Goal: Complete application form

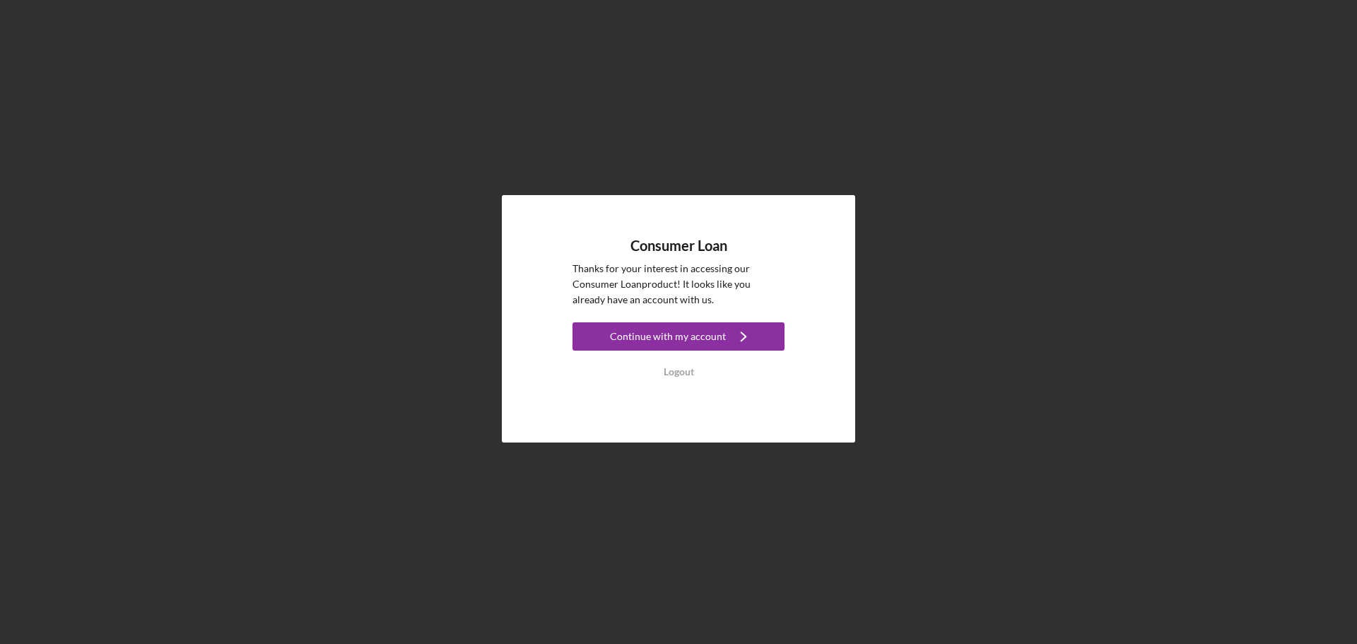
click at [729, 351] on link "Continue with my account Icon/Navigate" at bounding box center [678, 338] width 212 height 32
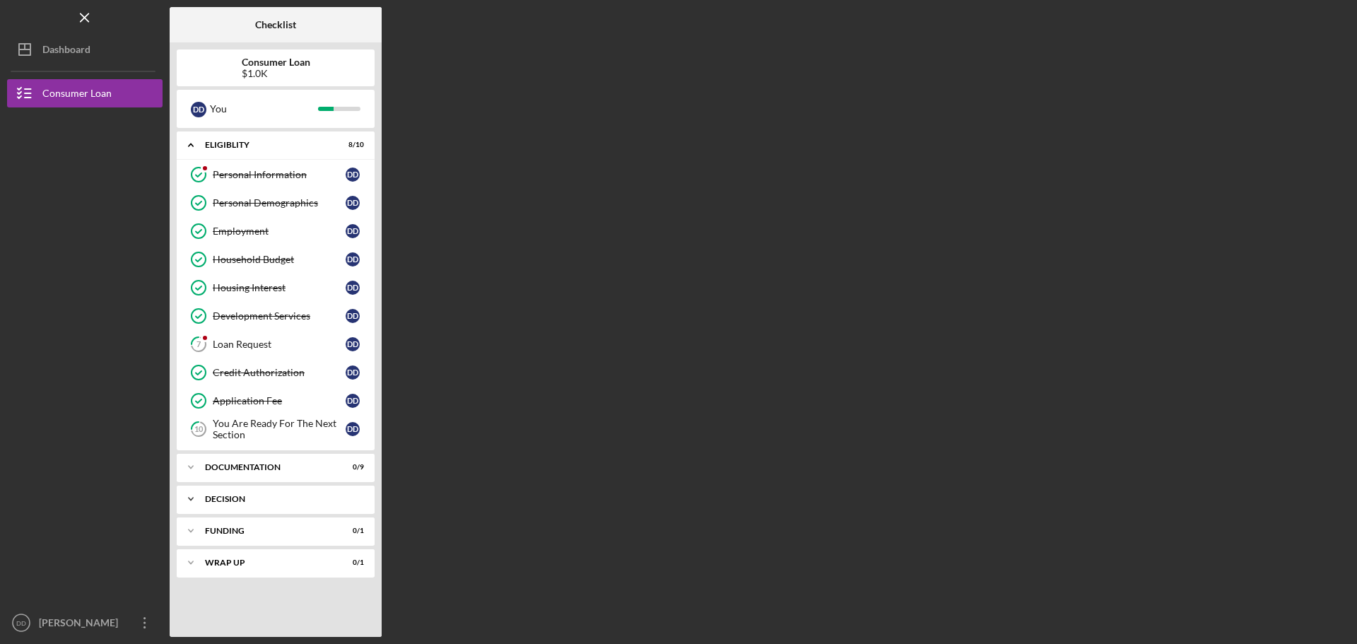
click at [269, 502] on div "Decision" at bounding box center [281, 499] width 152 height 8
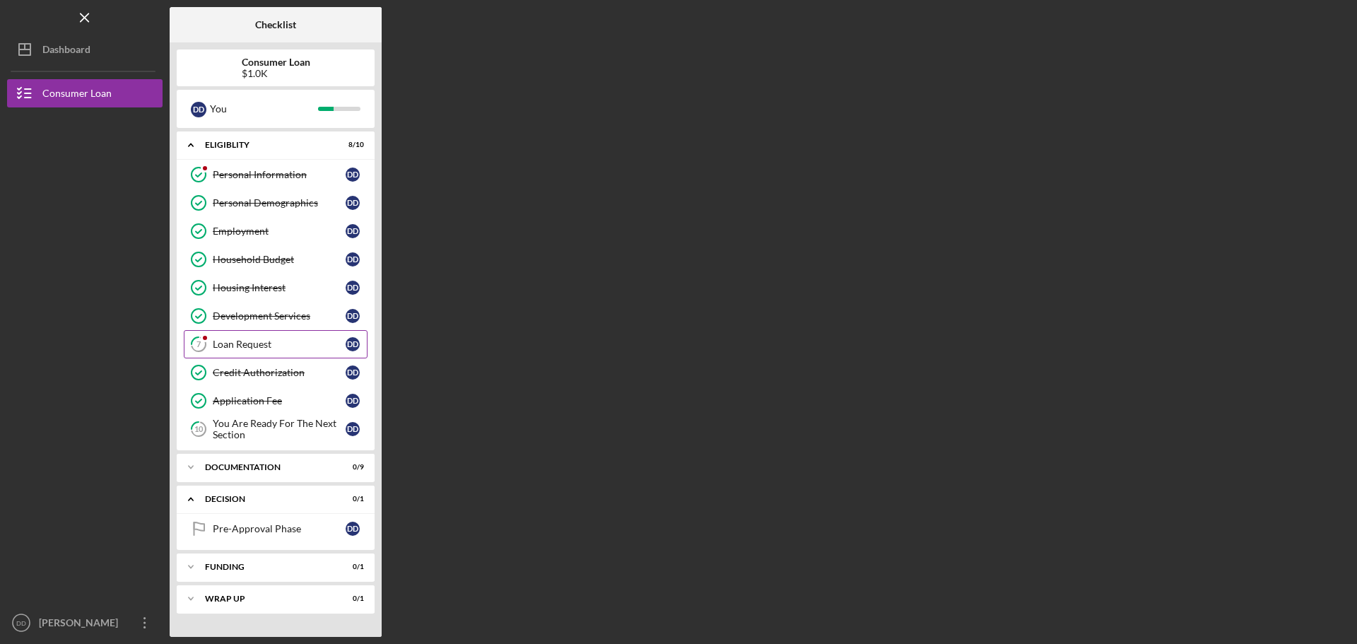
click at [283, 353] on link "7 Loan Request D D" at bounding box center [276, 344] width 184 height 28
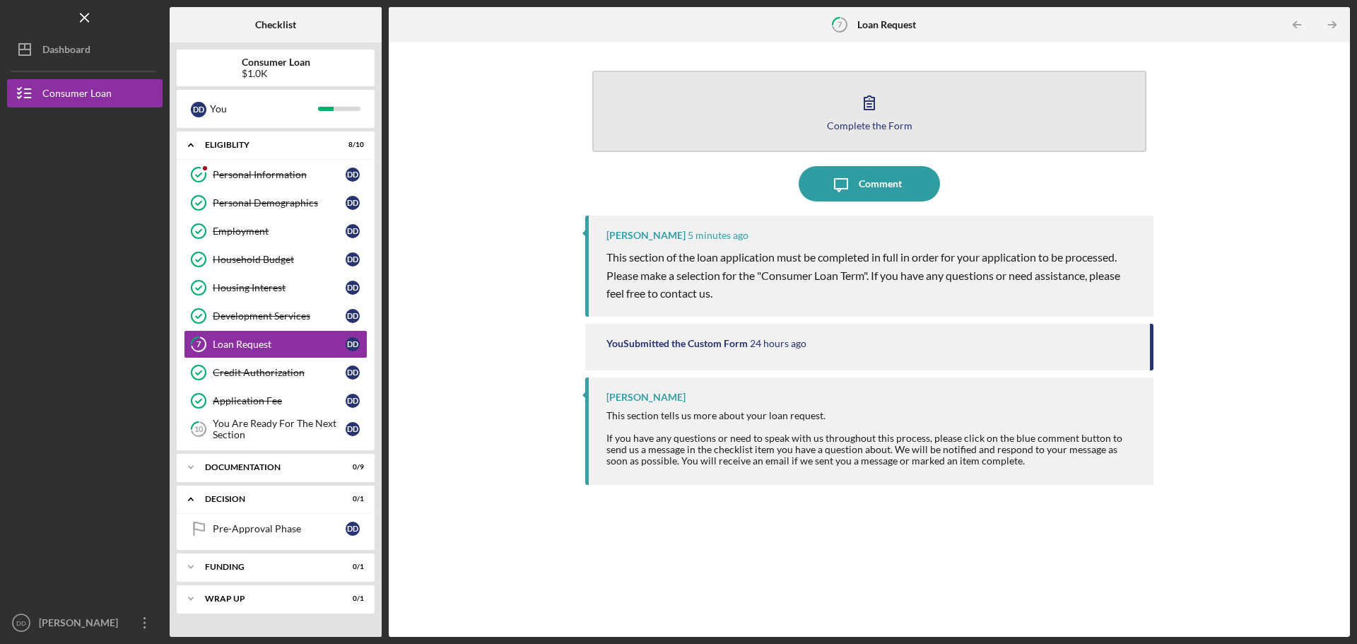
click at [861, 123] on div "Complete the Form" at bounding box center [869, 125] width 85 height 11
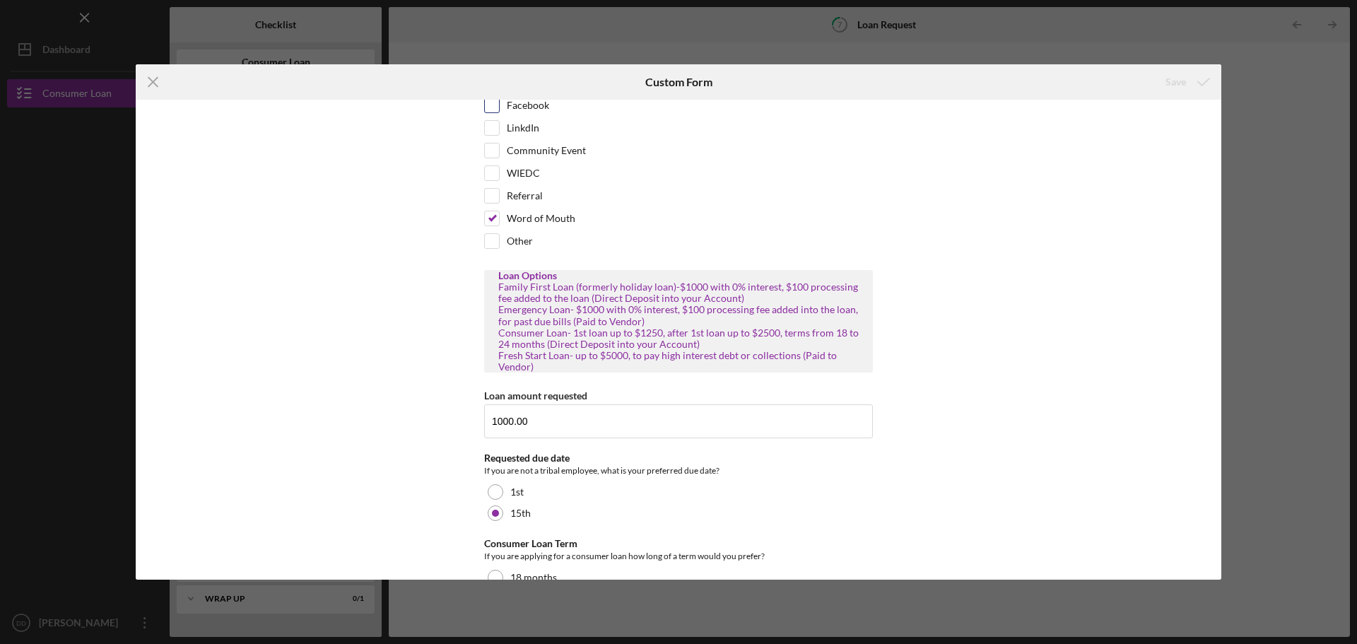
scroll to position [145, 0]
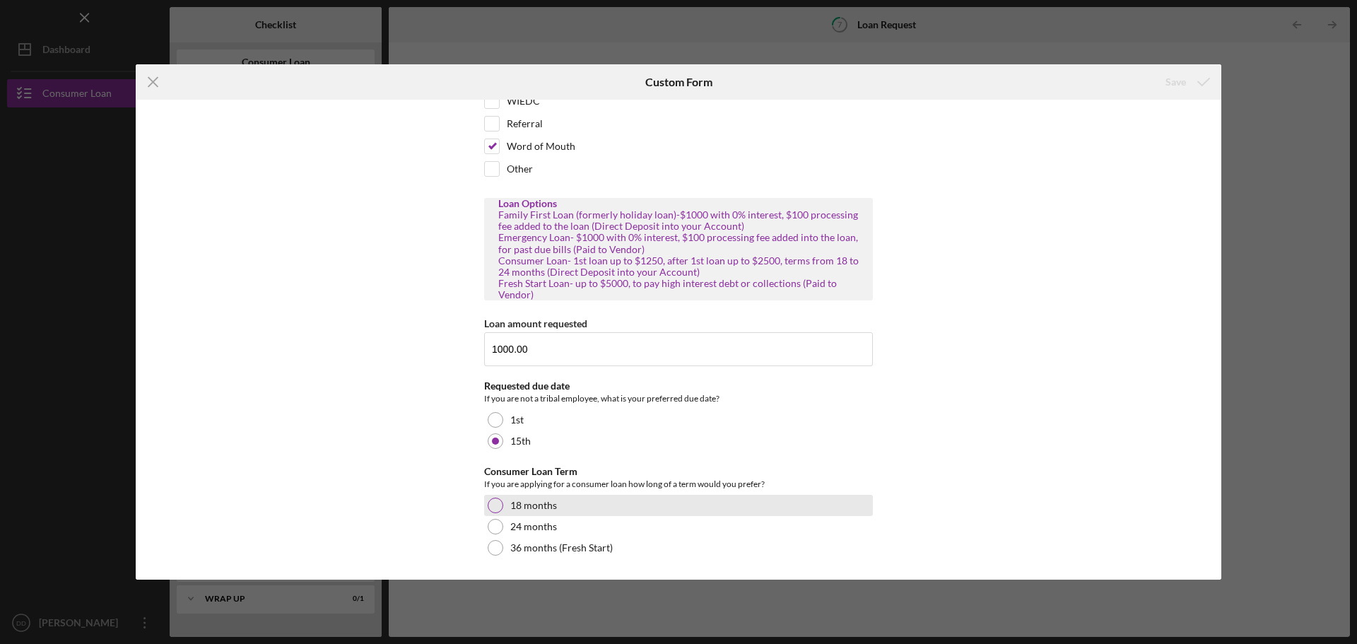
click at [497, 504] on div at bounding box center [496, 505] width 16 height 16
click at [1181, 83] on div "Save" at bounding box center [1175, 82] width 20 height 28
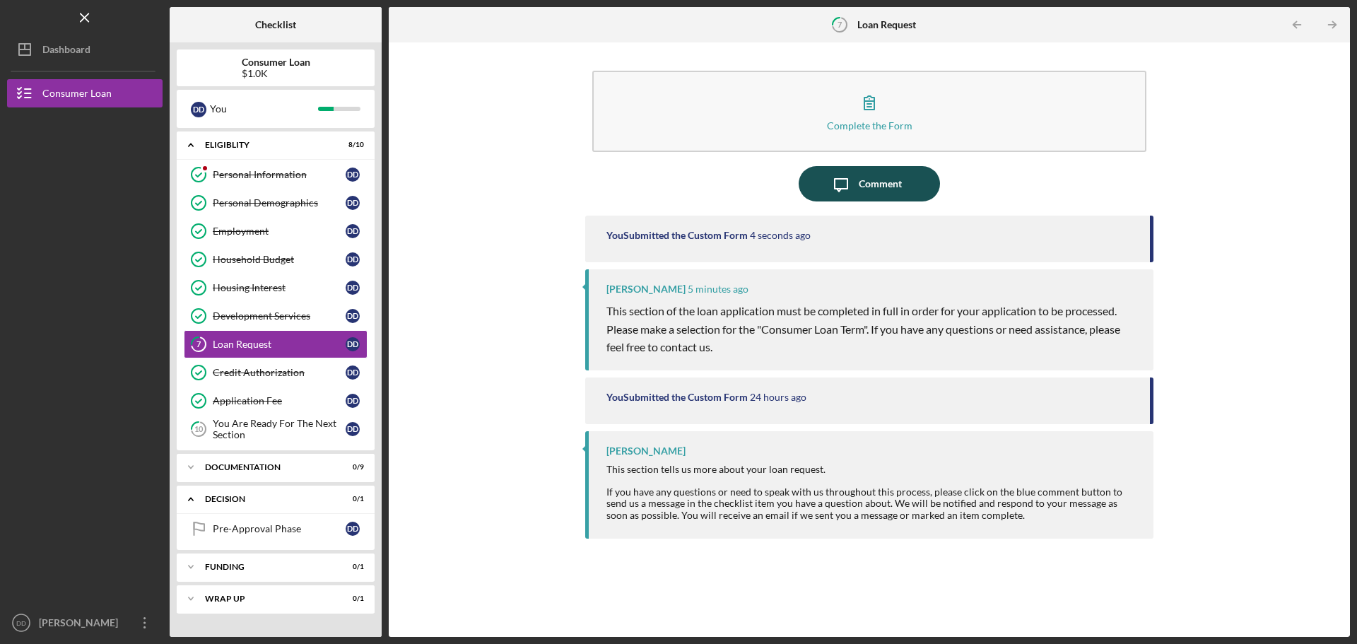
click at [878, 196] on div "Comment" at bounding box center [879, 183] width 43 height 35
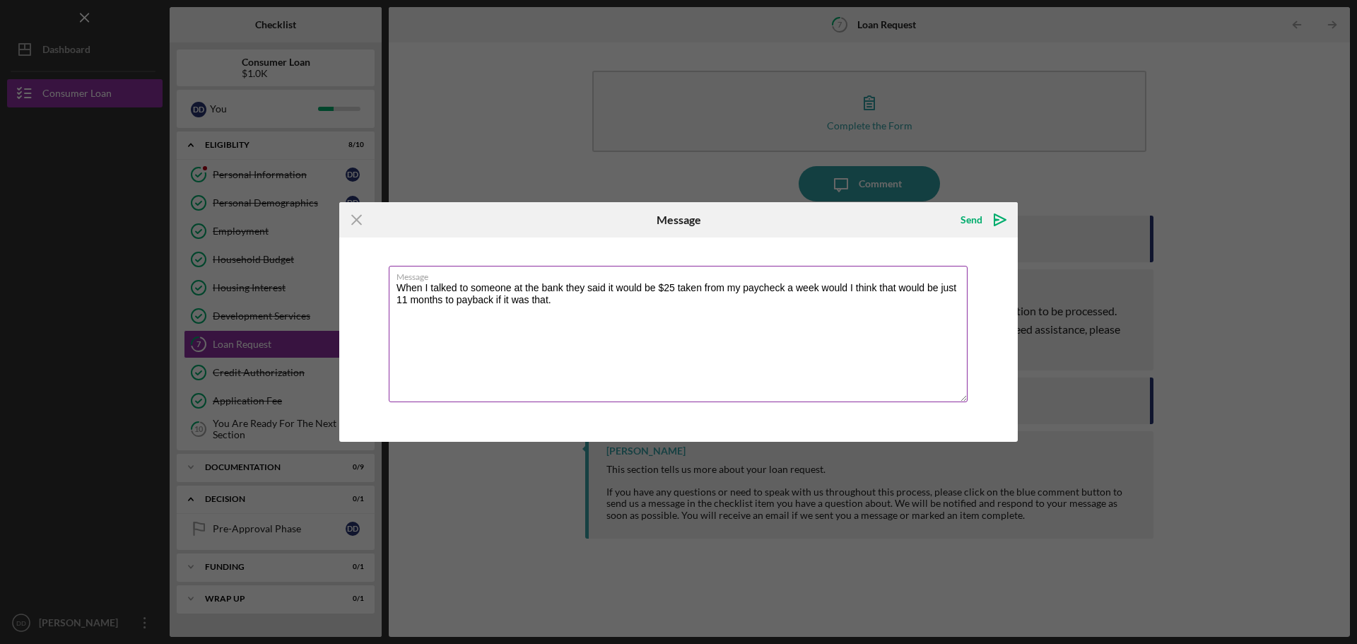
drag, startPoint x: 849, startPoint y: 289, endPoint x: 854, endPoint y: 295, distance: 8.0
click at [849, 289] on textarea "When I talked to someone at the bank they said it would be $25 taken from my pa…" at bounding box center [678, 334] width 579 height 136
click at [533, 293] on textarea "When I talked to someone at the bank they said it would be $25 taken from my pa…" at bounding box center [678, 334] width 579 height 136
click at [539, 308] on textarea "When I talked to someone at the bank they said it would be $25 taken from my pa…" at bounding box center [678, 334] width 579 height 136
drag, startPoint x: 621, startPoint y: 227, endPoint x: 654, endPoint y: 302, distance: 81.9
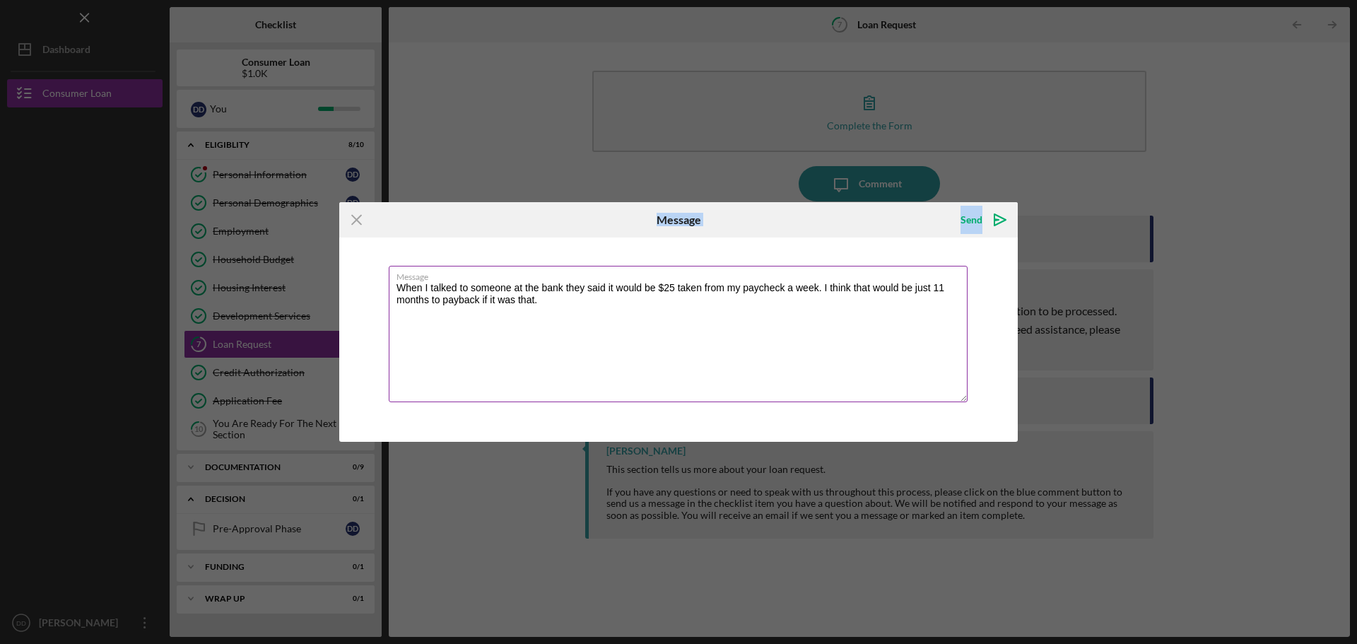
click at [702, 285] on form "Icon/Menu Close Message Send Icon/icon-invite-send Message When I talked to som…" at bounding box center [678, 321] width 678 height 239
click at [541, 301] on textarea "When I talked to someone at the bank they said it would be $25 taken from my pa…" at bounding box center [678, 334] width 579 height 136
type textarea "When I talked to someone at the bank they said it would be $25 taken from my pa…"
click at [967, 216] on div "Send" at bounding box center [971, 220] width 22 height 28
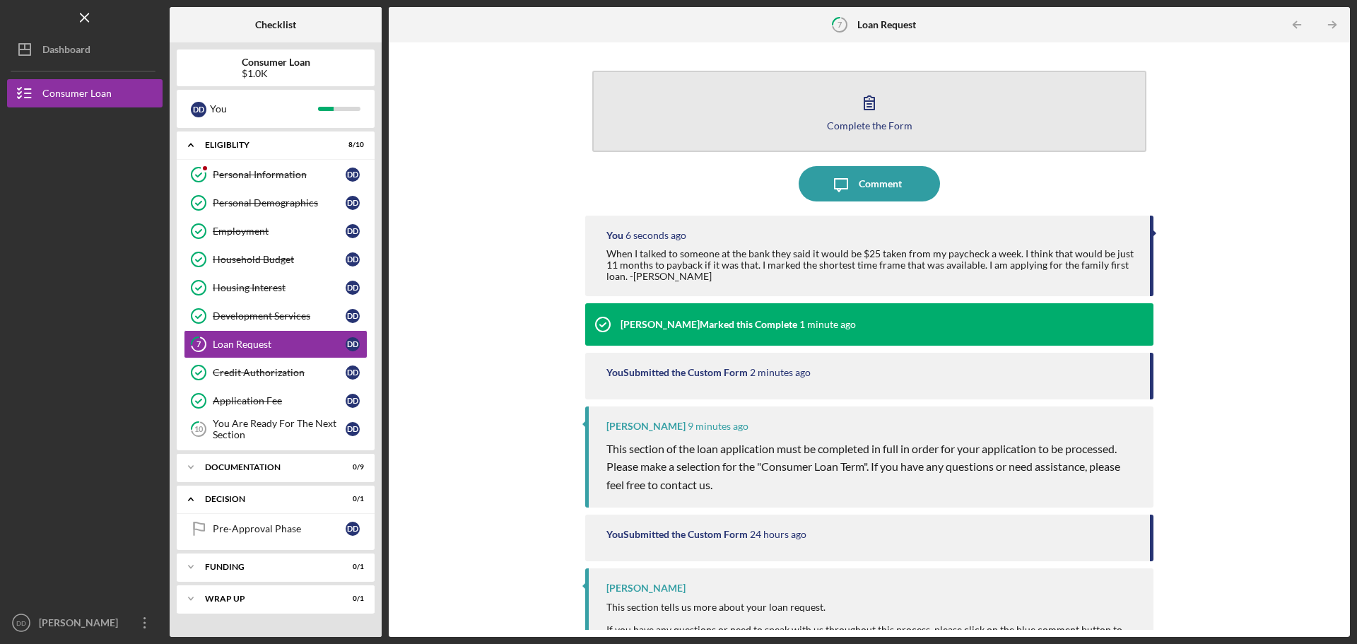
click at [892, 117] on button "Complete the Form Form" at bounding box center [869, 111] width 554 height 81
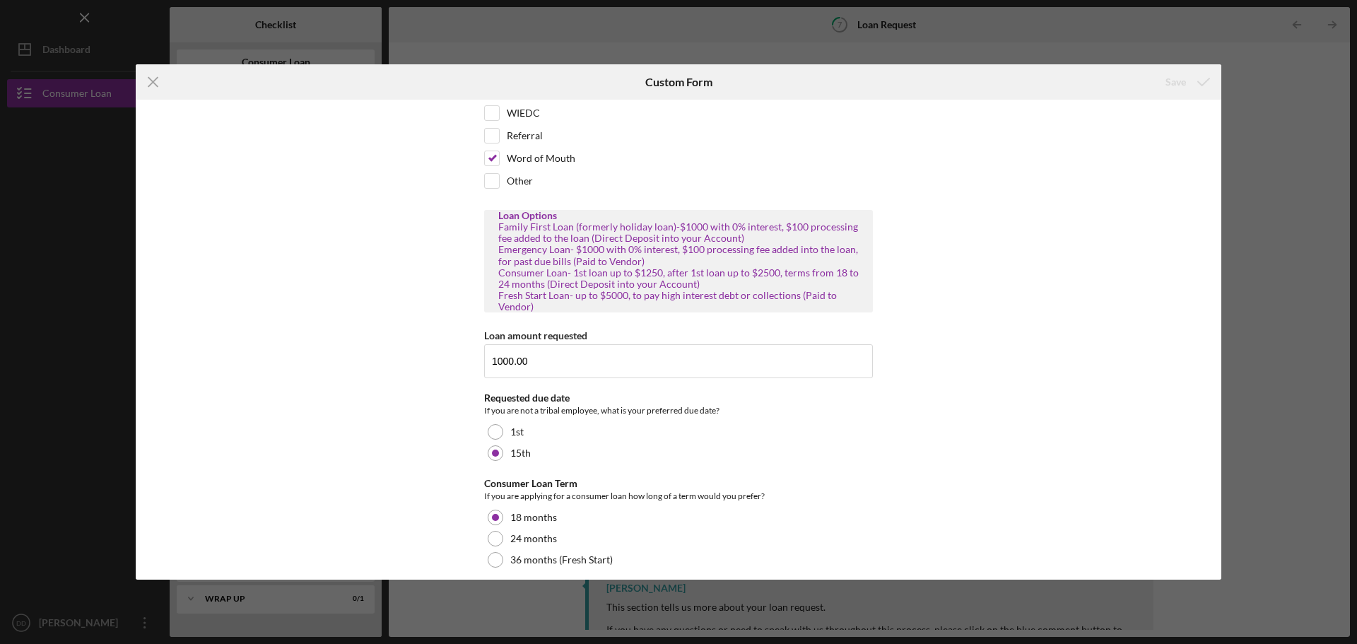
scroll to position [145, 0]
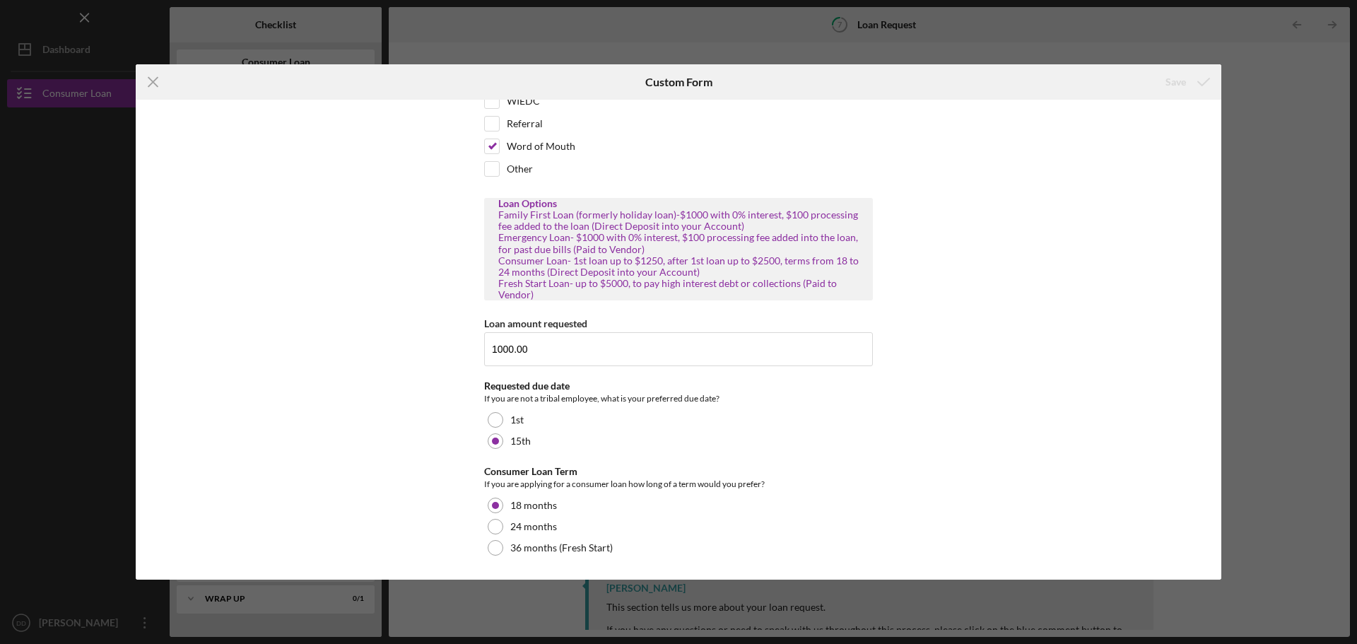
click at [1212, 45] on div "Icon/Menu Close Custom Form Save How did you hear about us? Tribe Website Faceb…" at bounding box center [678, 322] width 1357 height 644
click at [156, 78] on icon "Icon/Menu Close" at bounding box center [153, 81] width 35 height 35
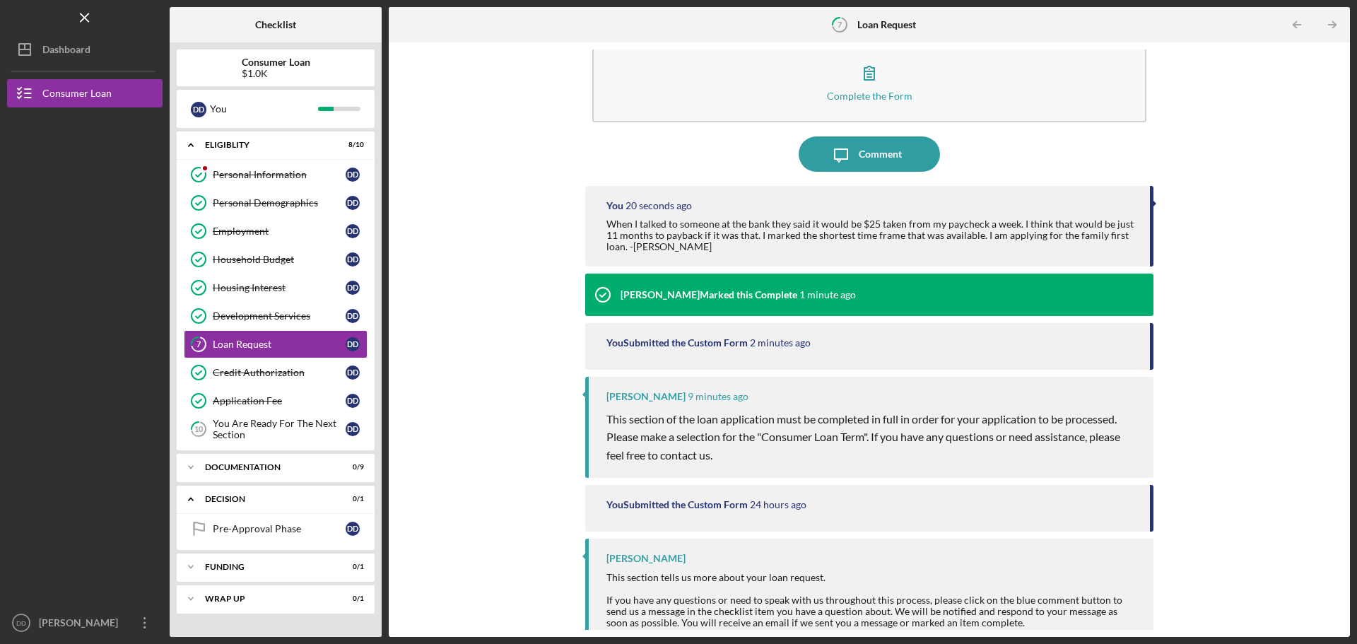
scroll to position [46, 0]
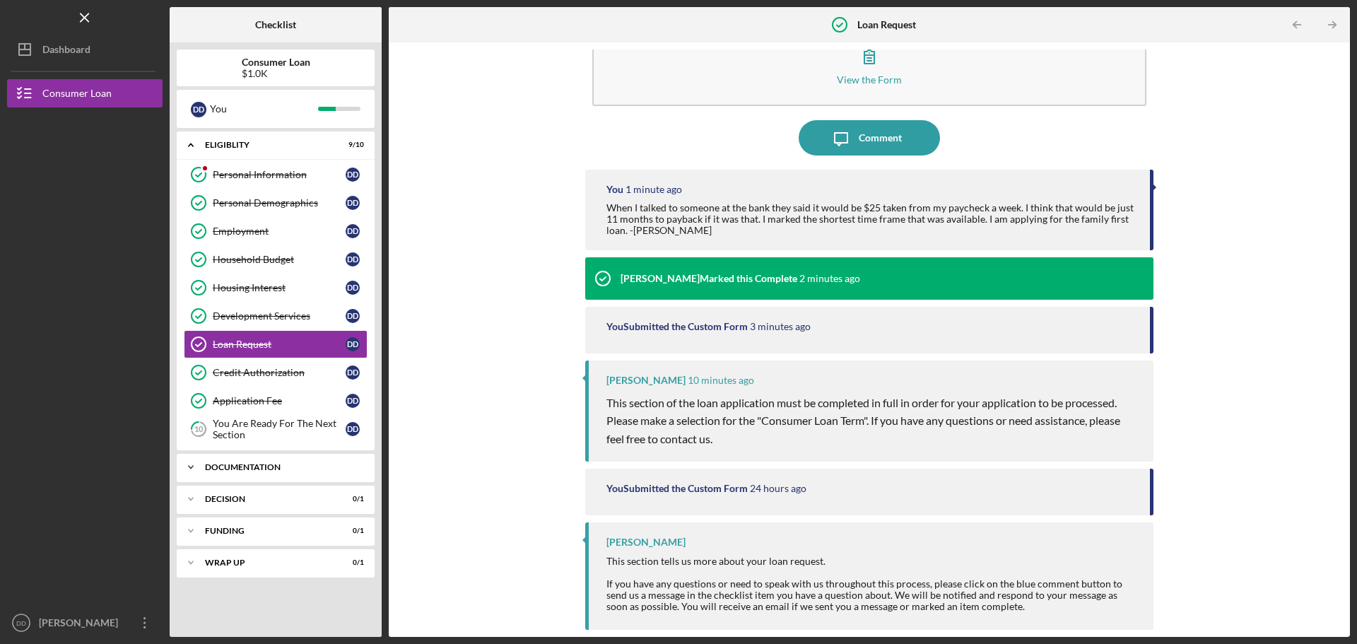
click at [249, 466] on div "Documentation" at bounding box center [281, 467] width 152 height 8
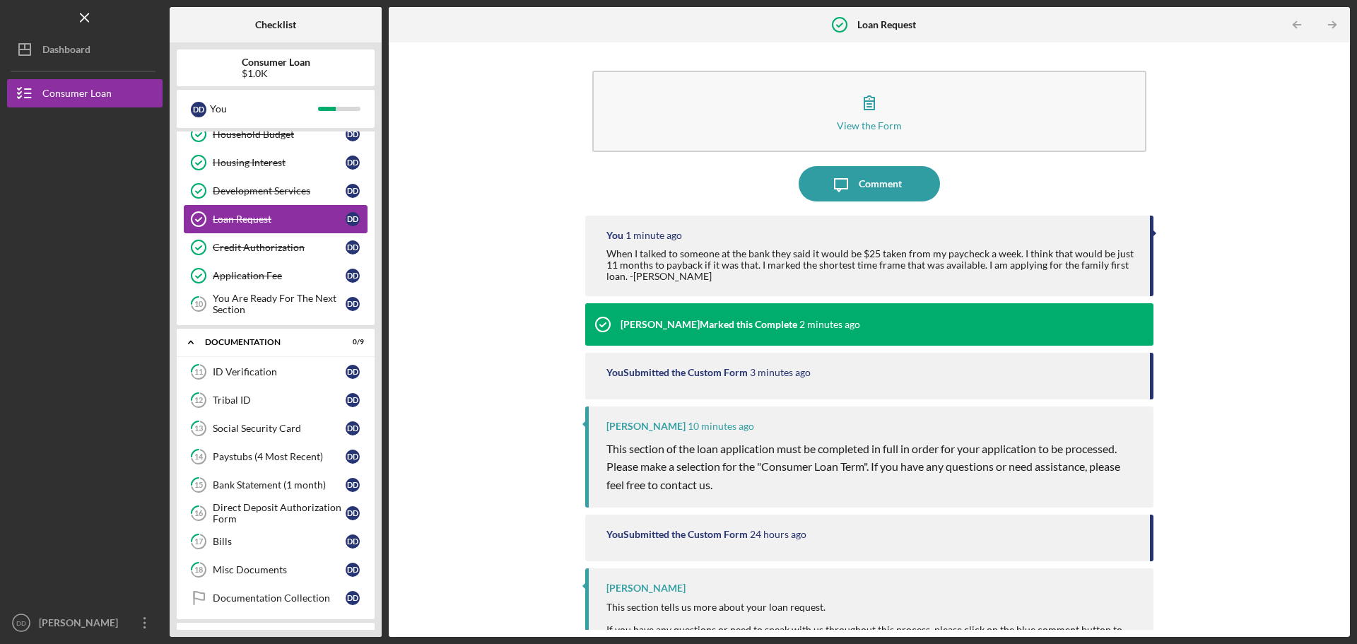
scroll to position [0, 0]
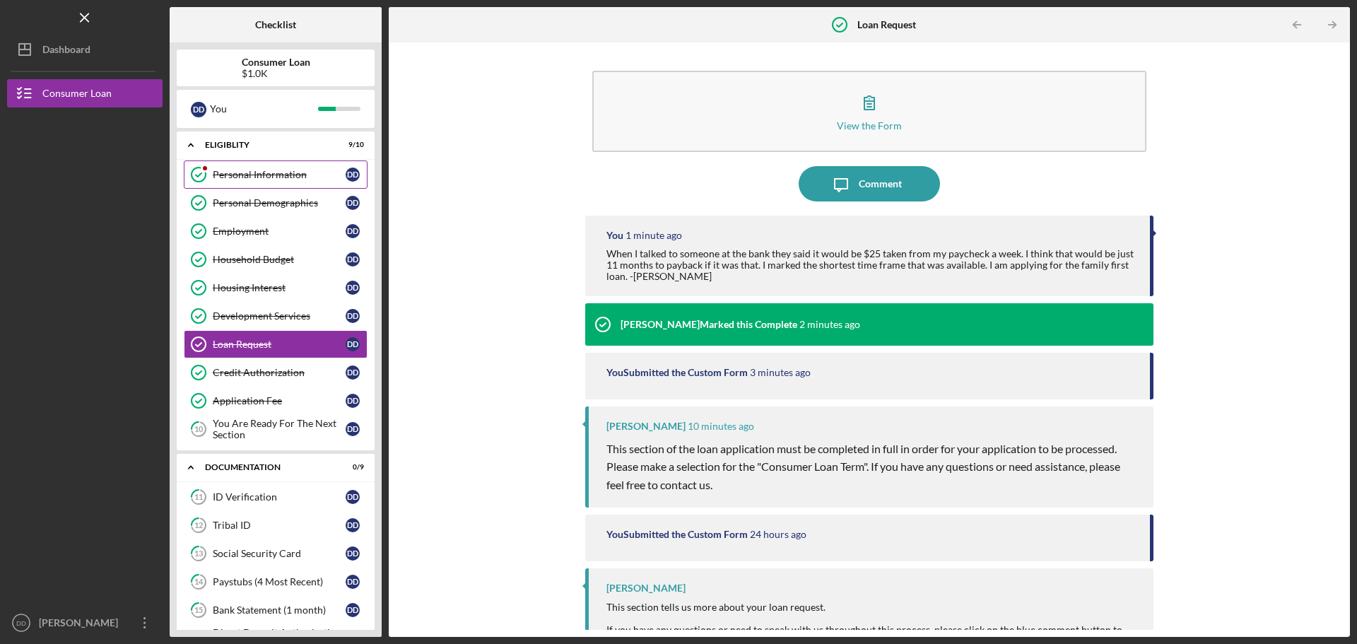
click at [220, 176] on div "Personal Information" at bounding box center [279, 174] width 133 height 11
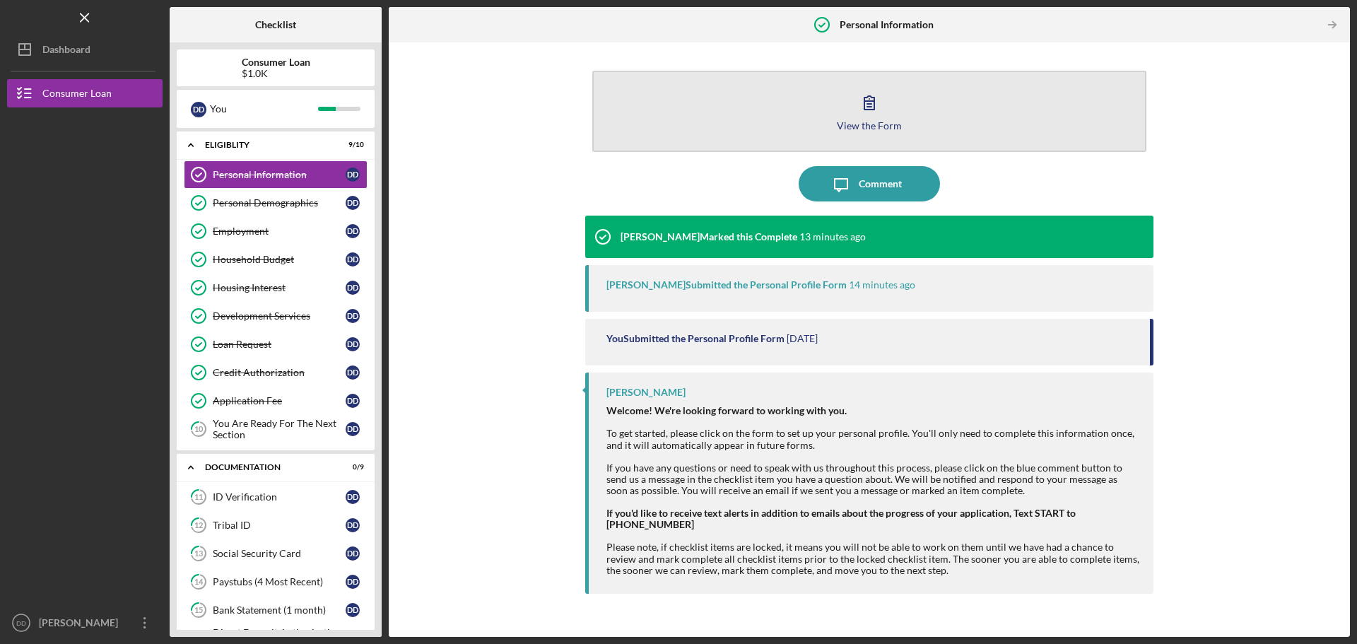
click at [855, 98] on icon "button" at bounding box center [868, 102] width 35 height 35
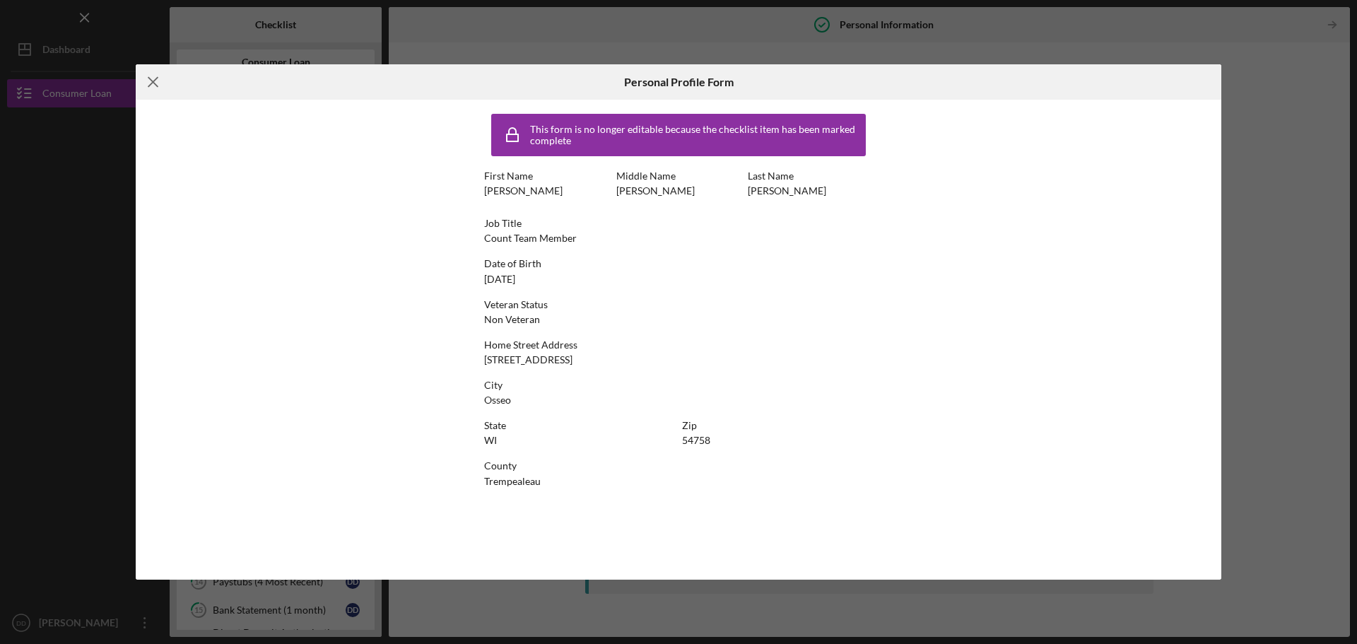
click at [155, 85] on line at bounding box center [152, 82] width 9 height 9
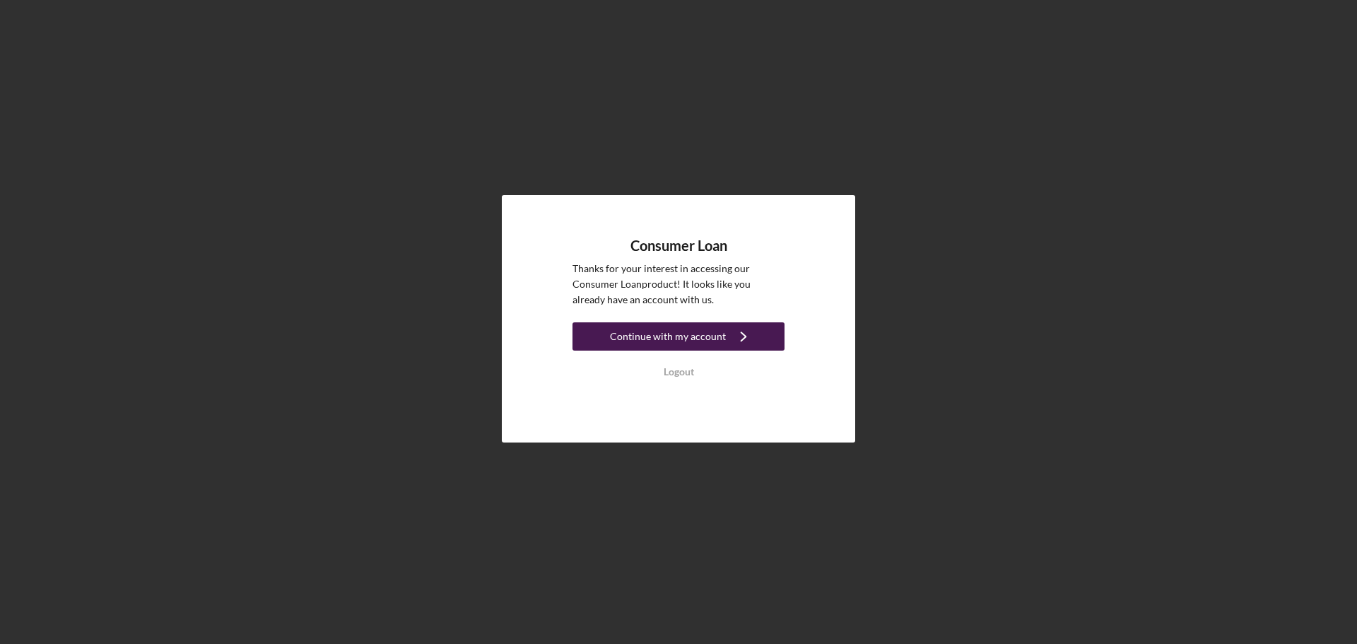
click at [680, 338] on div "Continue with my account" at bounding box center [668, 336] width 116 height 28
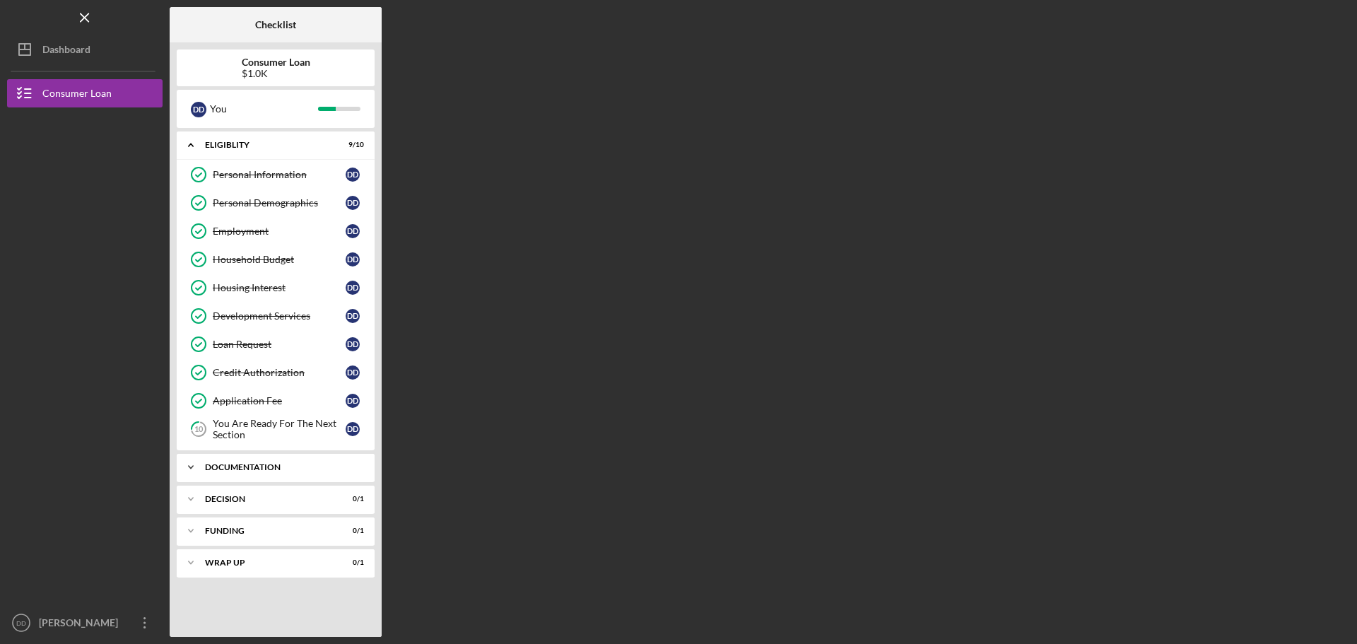
click at [275, 473] on div "Icon/Expander Documentation 0 / 9" at bounding box center [276, 467] width 198 height 28
click at [249, 420] on div "You Are Ready For The Next Section" at bounding box center [279, 429] width 133 height 23
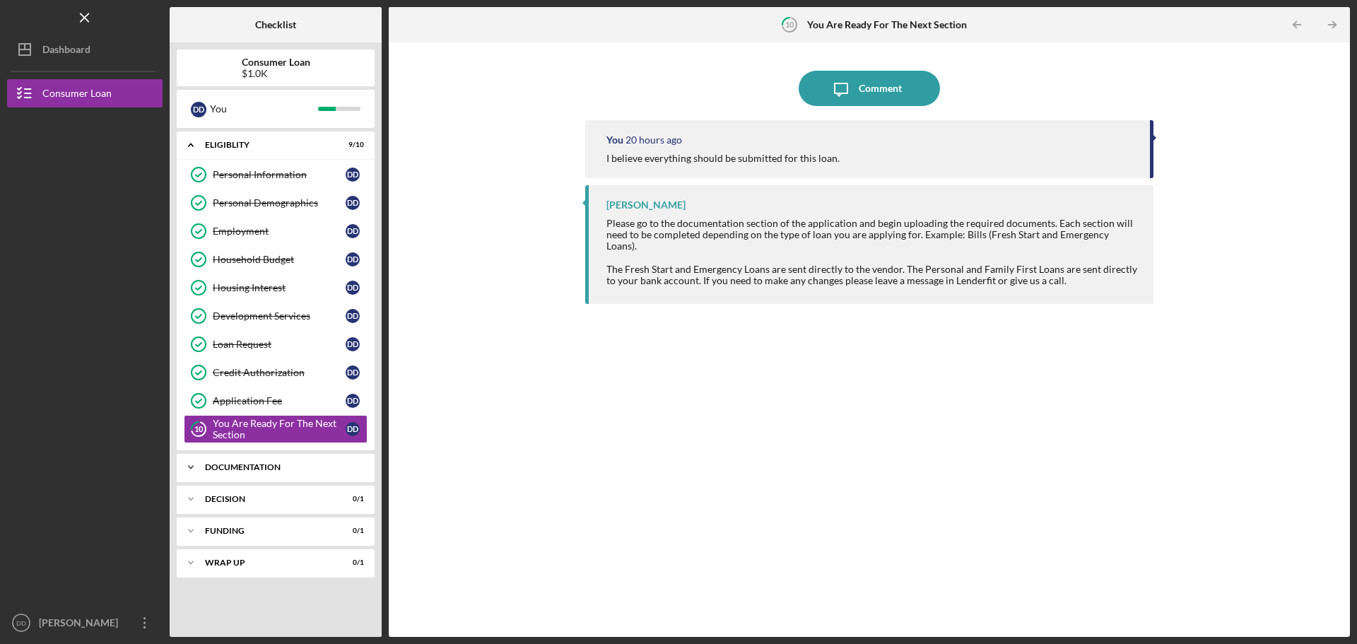
click at [254, 459] on div "Icon/Expander Documentation 0 / 9" at bounding box center [276, 467] width 198 height 28
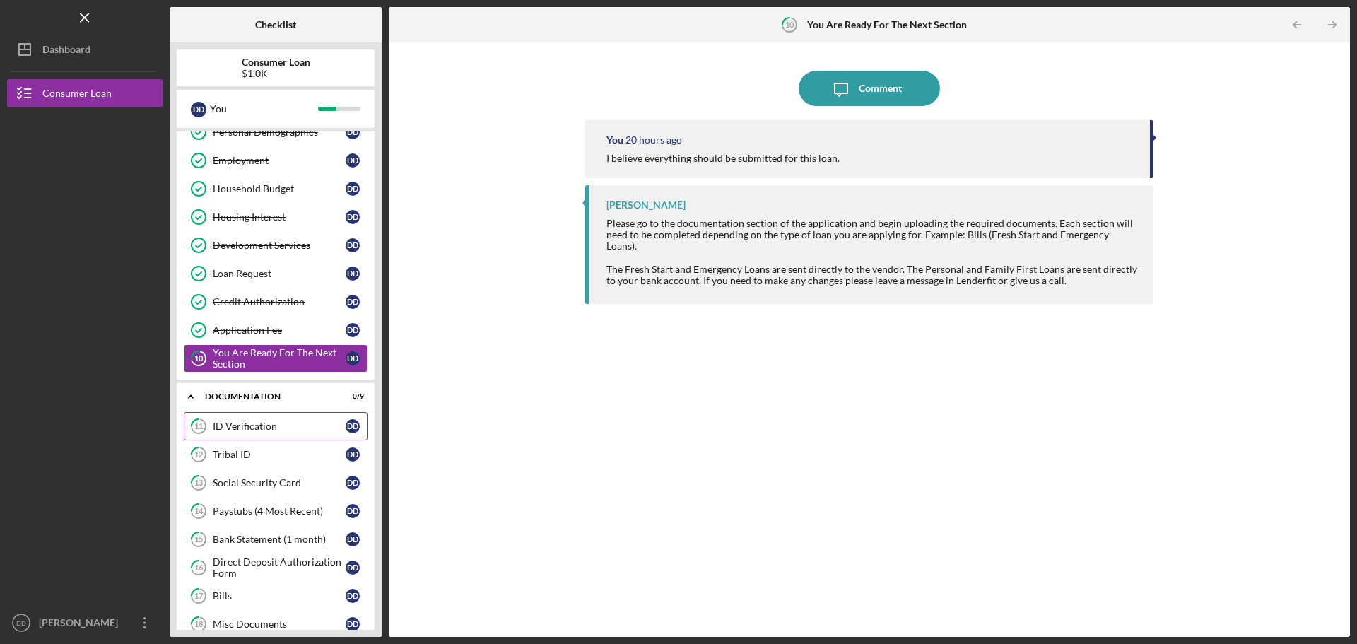
scroll to position [141, 0]
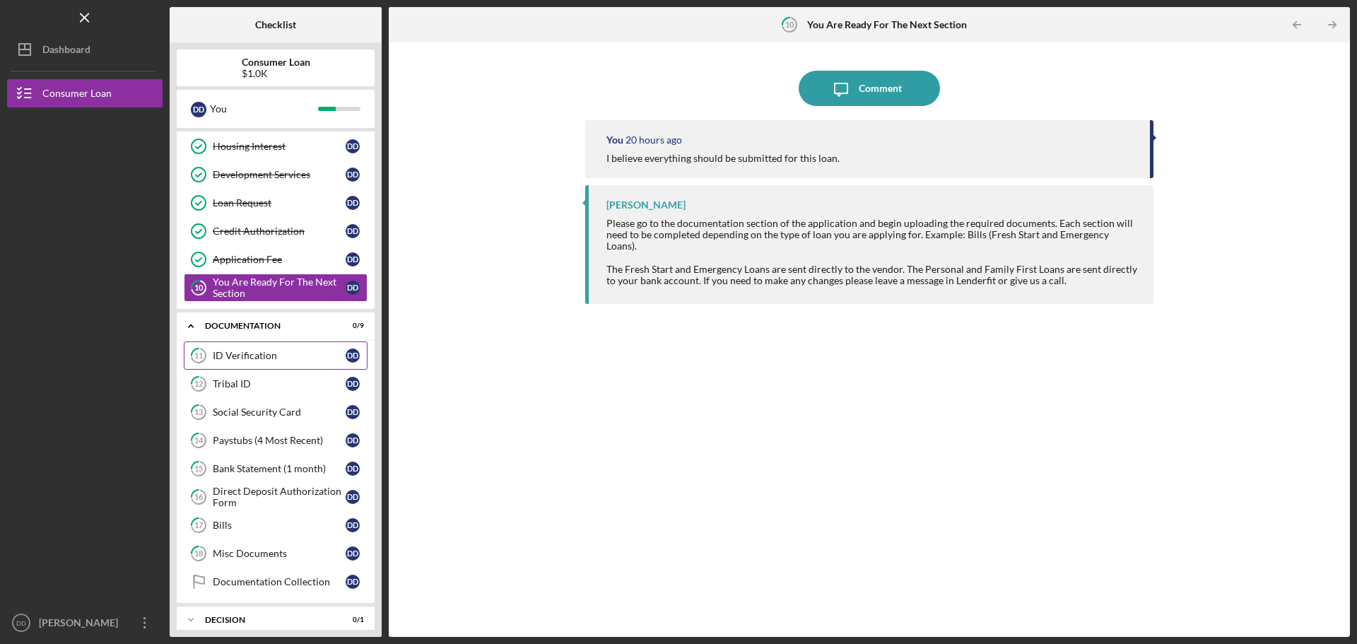
click at [259, 360] on div "ID Verification" at bounding box center [279, 355] width 133 height 11
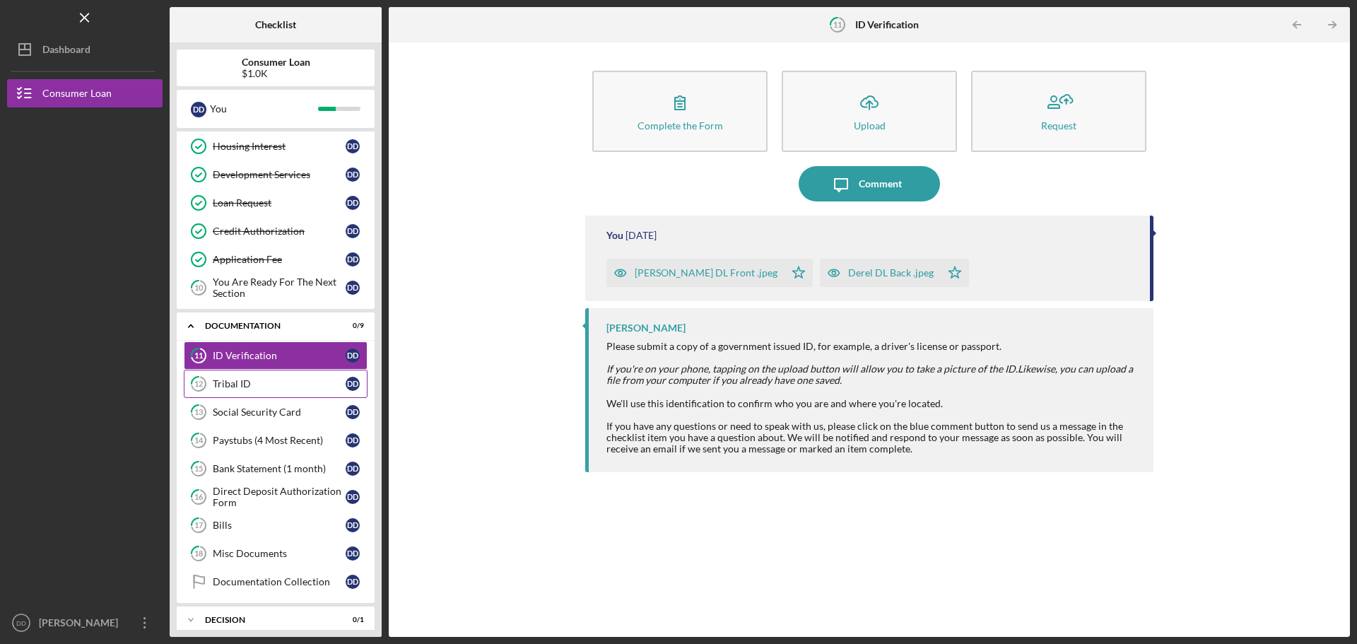
click at [265, 388] on div "Tribal ID" at bounding box center [279, 383] width 133 height 11
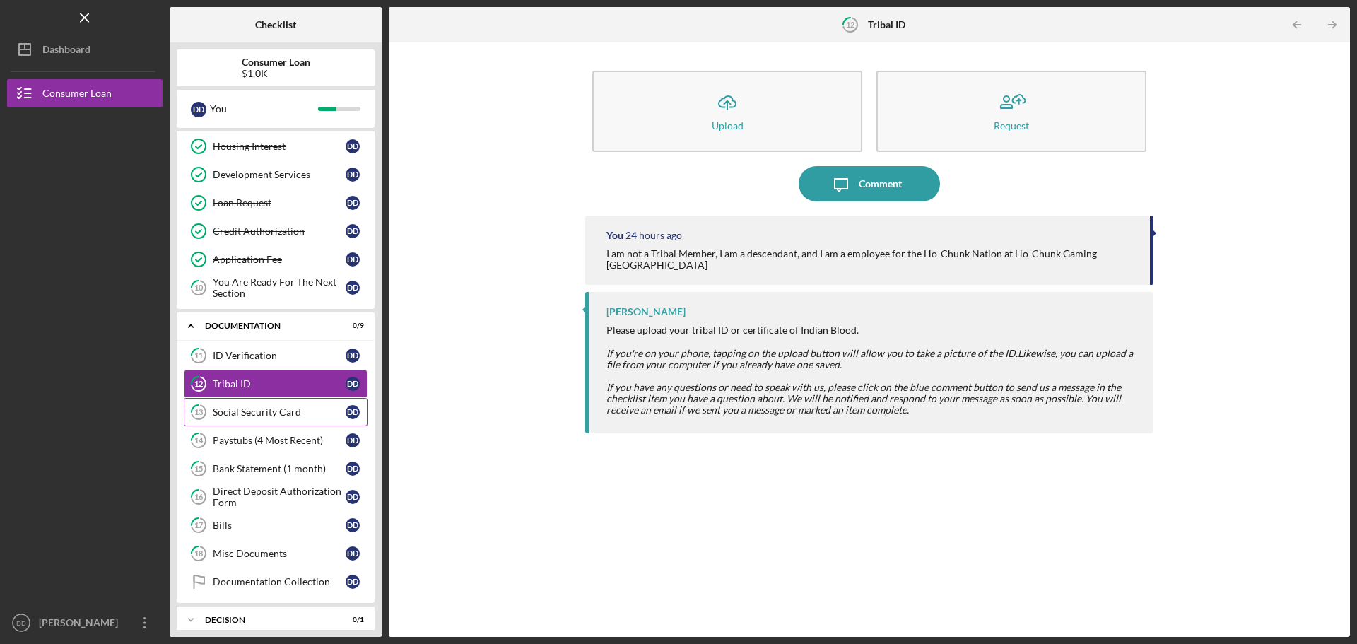
click at [256, 408] on div "Social Security Card" at bounding box center [279, 411] width 133 height 11
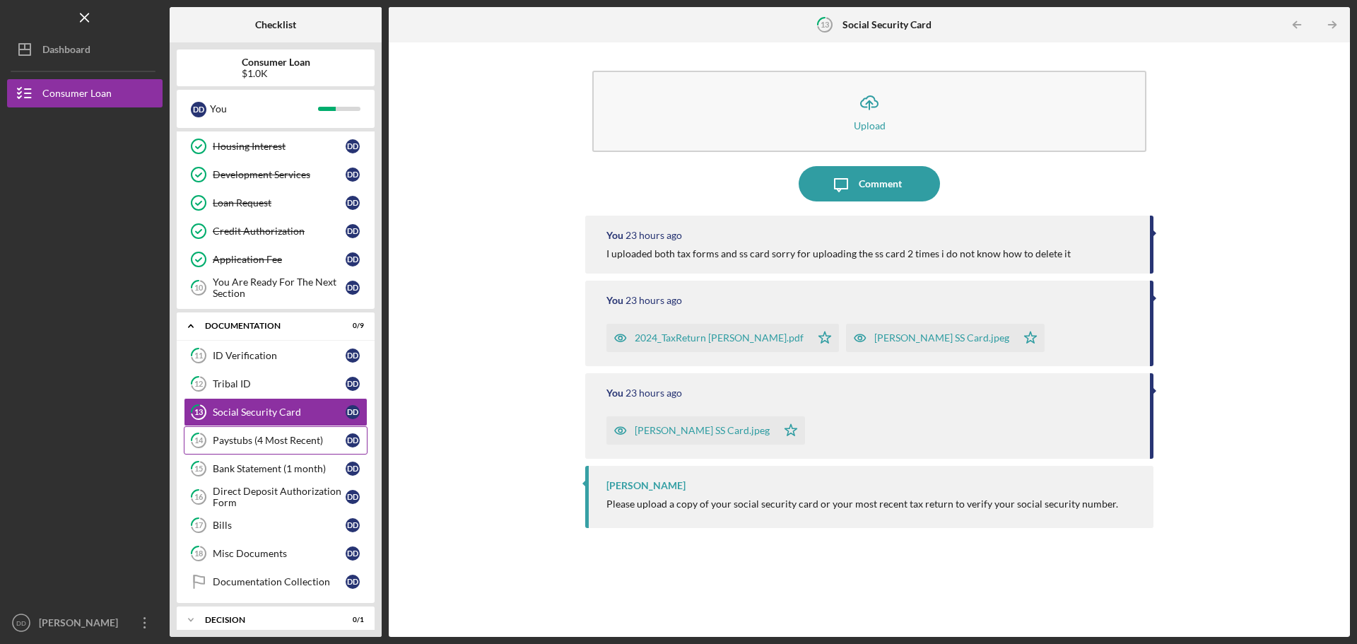
click at [235, 449] on link "14 Paystubs (4 Most Recent) D D" at bounding box center [276, 440] width 184 height 28
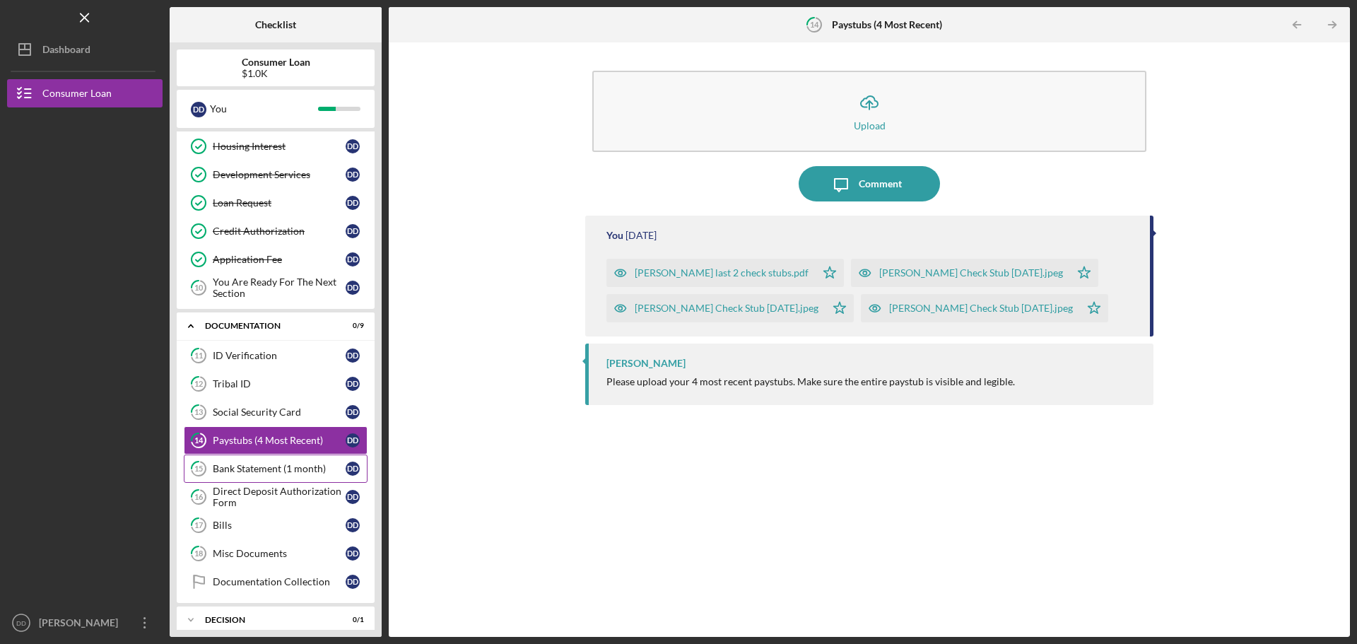
click at [247, 475] on link "15 Bank Statement (1 month) D D" at bounding box center [276, 468] width 184 height 28
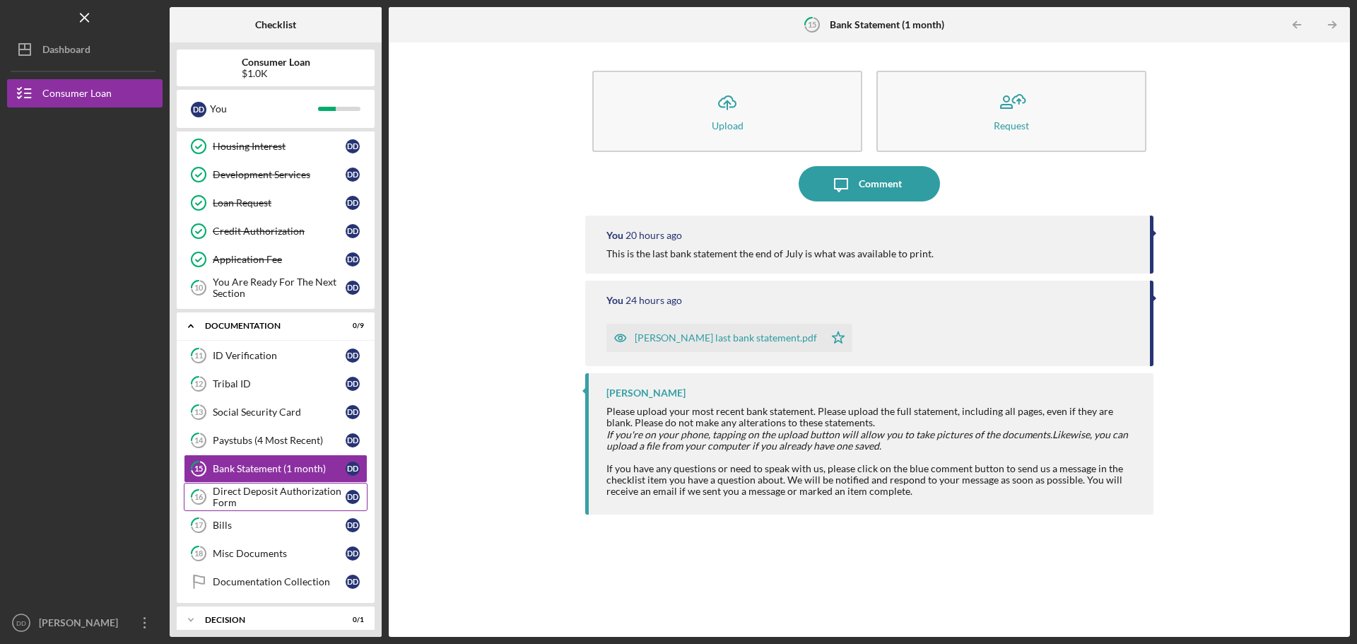
click at [290, 496] on div "Direct Deposit Authorization Form" at bounding box center [279, 496] width 133 height 23
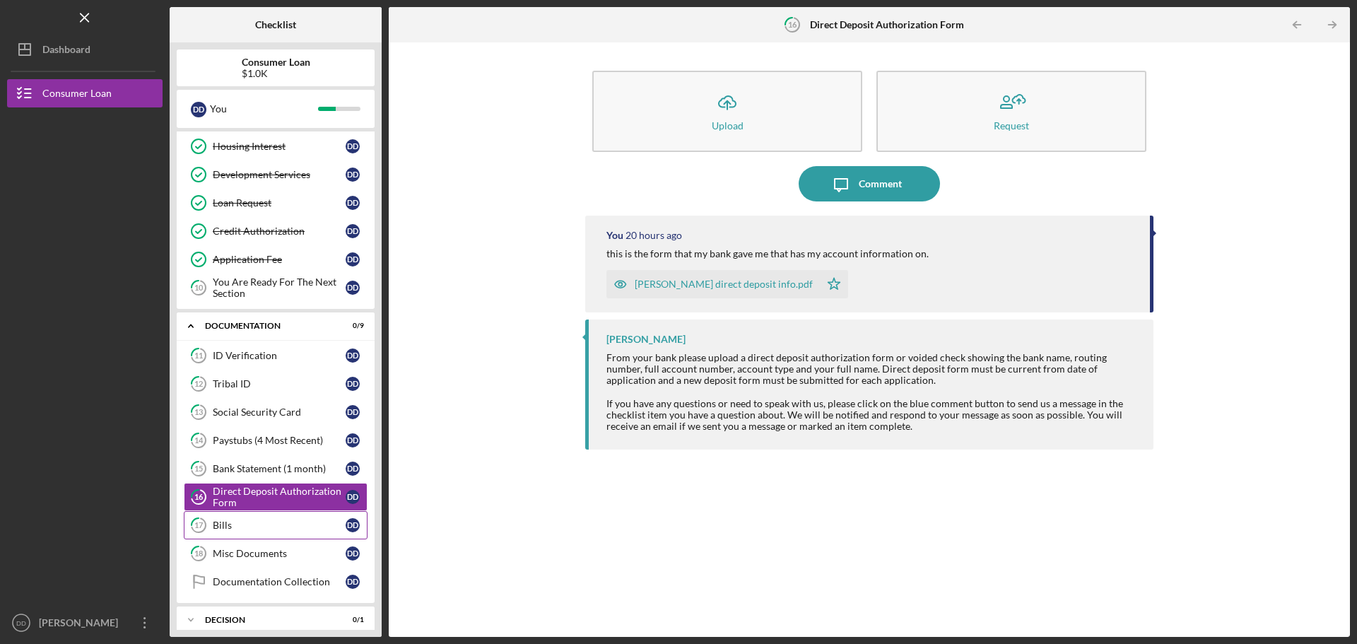
click at [295, 531] on link "17 Bills D D" at bounding box center [276, 525] width 184 height 28
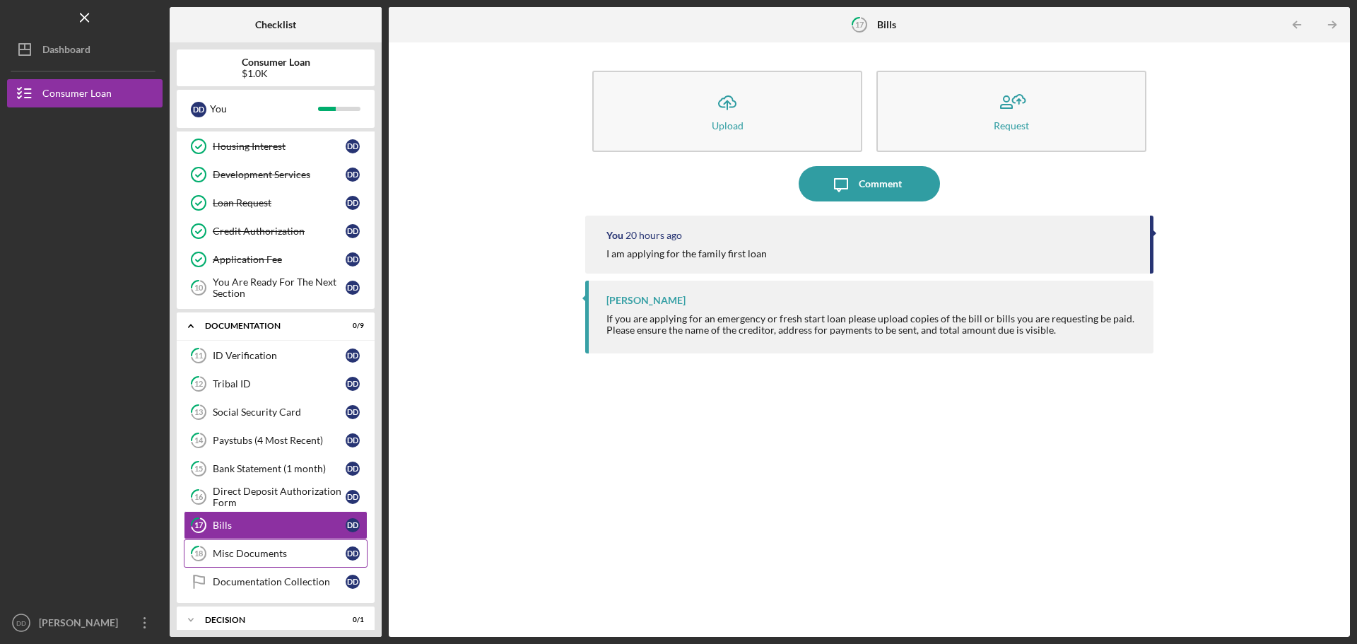
click at [230, 560] on link "18 Misc Documents D D" at bounding box center [276, 553] width 184 height 28
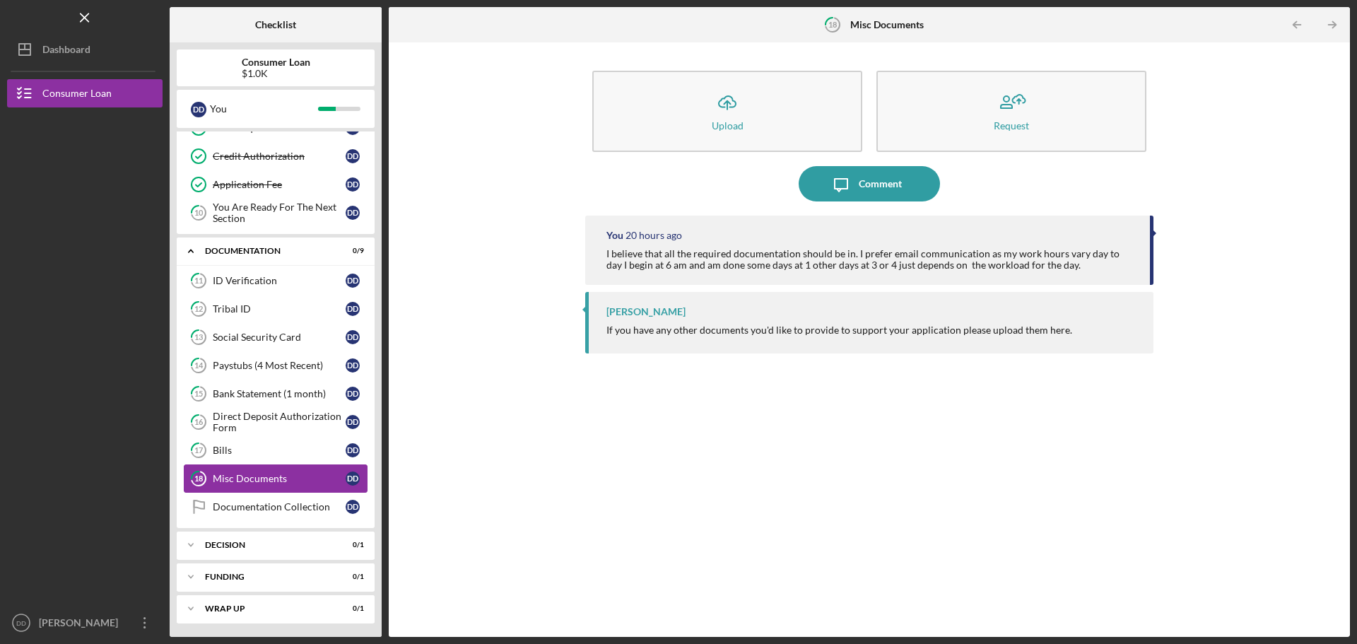
scroll to position [217, 0]
click at [236, 509] on div "Documentation Collection" at bounding box center [279, 505] width 133 height 11
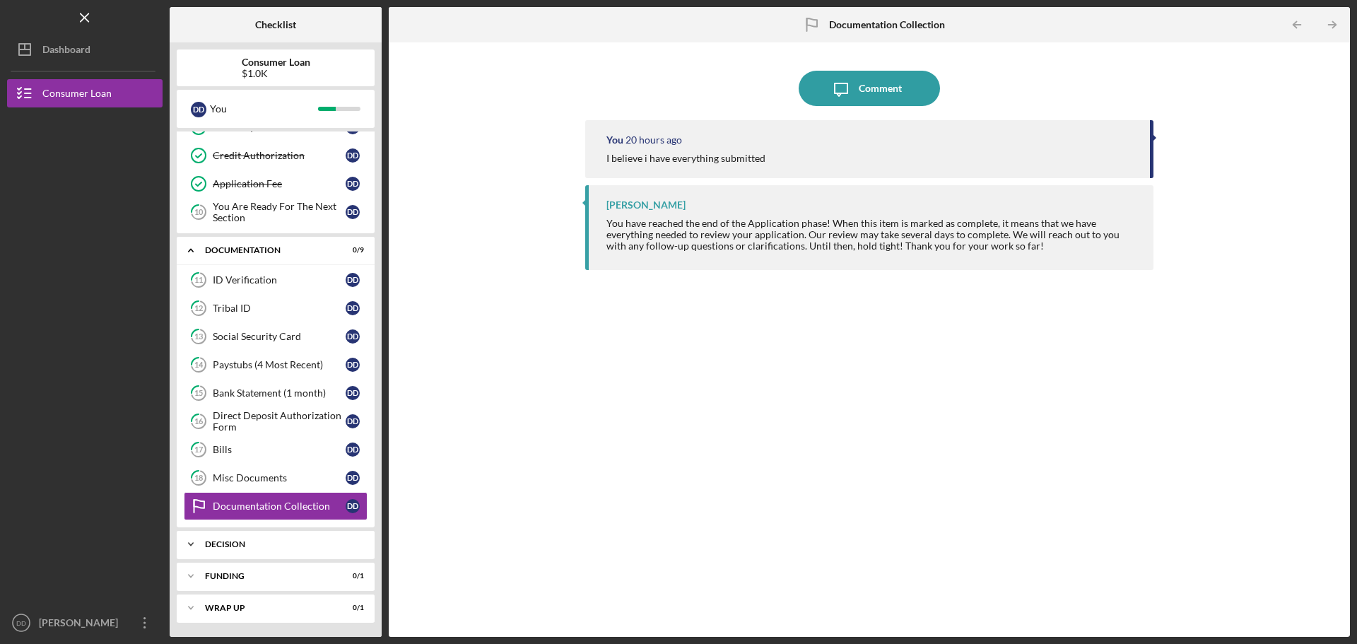
click at [265, 553] on div "Icon/Expander Decision 0 / 1" at bounding box center [276, 544] width 198 height 28
click at [245, 584] on link "Pre-Approval Phase Pre-Approval Phase D D" at bounding box center [276, 574] width 184 height 28
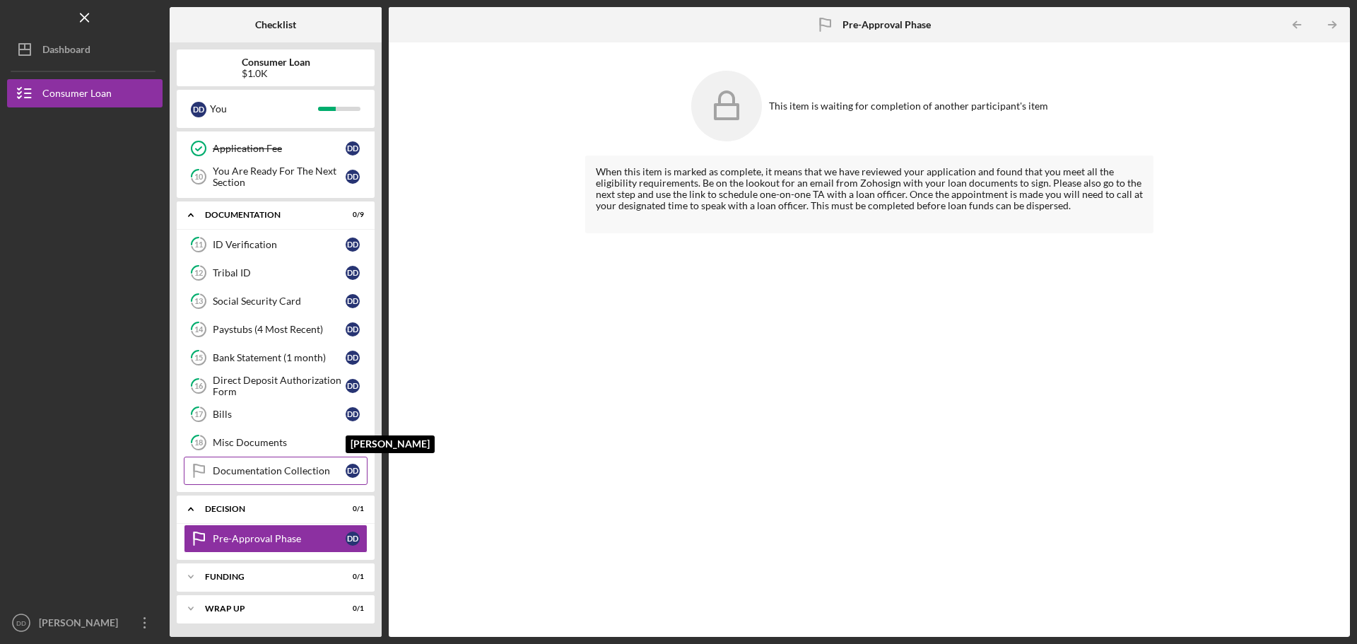
scroll to position [253, 0]
click at [283, 579] on div "Funding" at bounding box center [281, 576] width 152 height 8
click at [189, 580] on icon "Icon/Expander" at bounding box center [191, 576] width 28 height 28
click at [233, 582] on div "Icon/Expander Funding 0 / 1" at bounding box center [276, 576] width 198 height 28
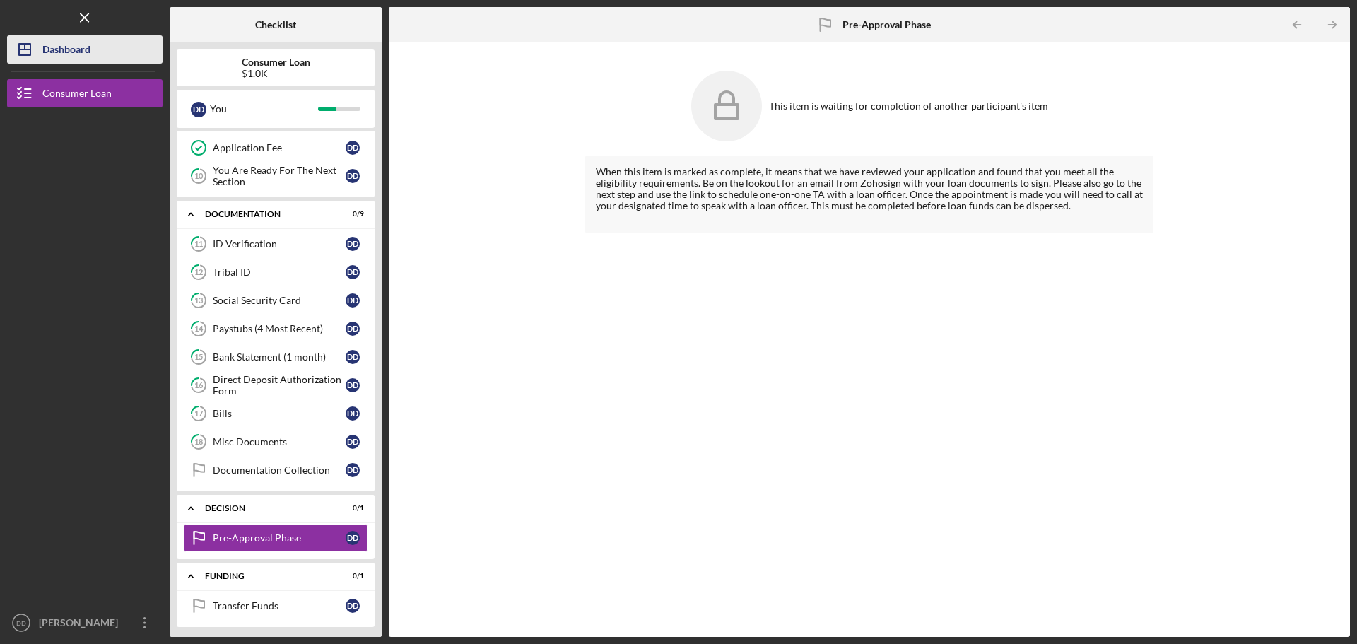
click at [59, 42] on div "Dashboard" at bounding box center [66, 51] width 48 height 32
